Goal: Use online tool/utility: Utilize a website feature to perform a specific function

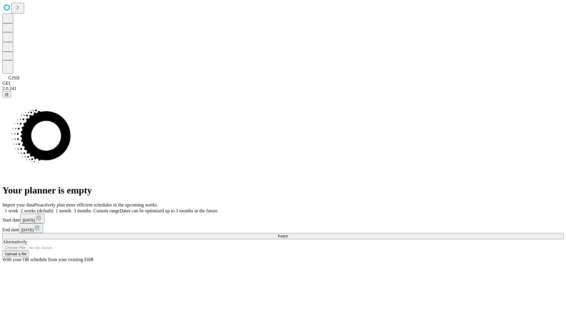
click at [288, 234] on span "Fetch" at bounding box center [283, 236] width 10 height 4
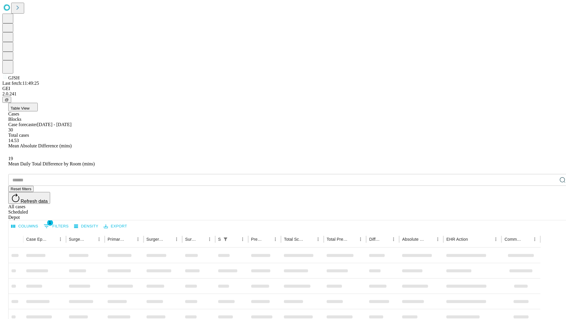
click at [30, 106] on span "Table View" at bounding box center [20, 108] width 19 height 4
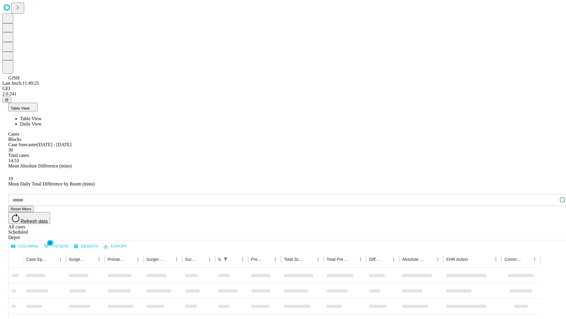
click at [42, 121] on span "Daily View" at bounding box center [31, 123] width 22 height 5
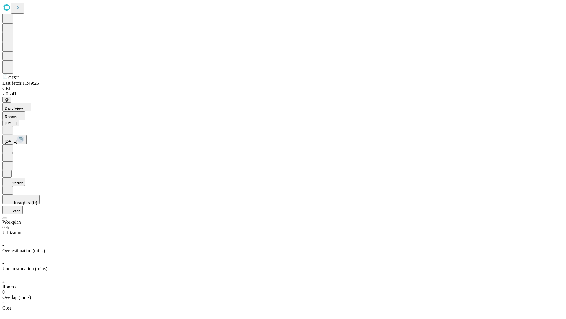
click at [25, 177] on button "Predict" at bounding box center [13, 181] width 23 height 9
